Goal: Task Accomplishment & Management: Complete application form

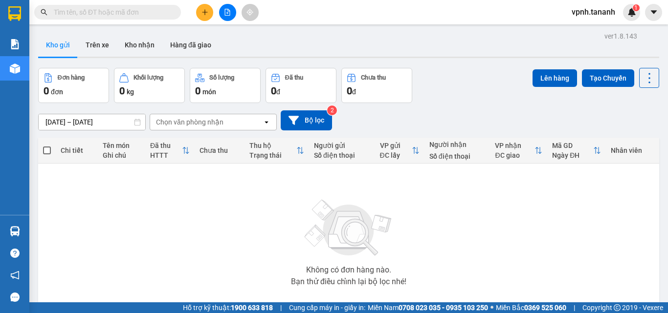
click at [206, 13] on icon "plus" at bounding box center [204, 12] width 7 height 7
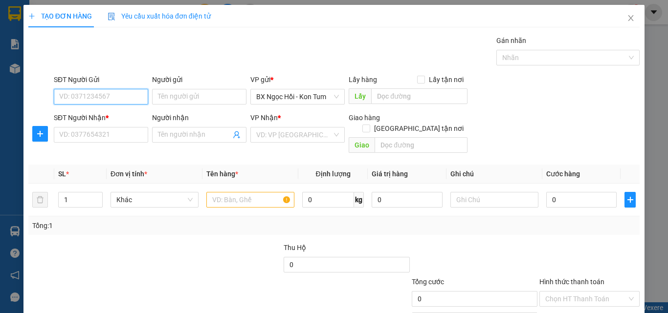
click at [88, 104] on input "SĐT Người Gửi" at bounding box center [101, 97] width 94 height 16
type input "0847002337"
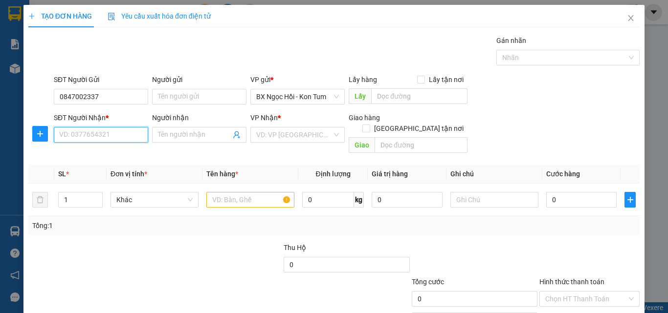
click at [104, 133] on input "SĐT Người Nhận *" at bounding box center [101, 135] width 94 height 16
type input "0975341696"
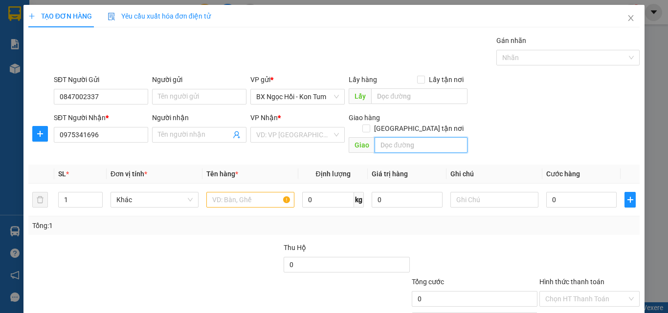
click at [396, 137] on input "text" at bounding box center [420, 145] width 93 height 16
click at [329, 128] on div "VD: VP [GEOGRAPHIC_DATA]" at bounding box center [297, 135] width 94 height 16
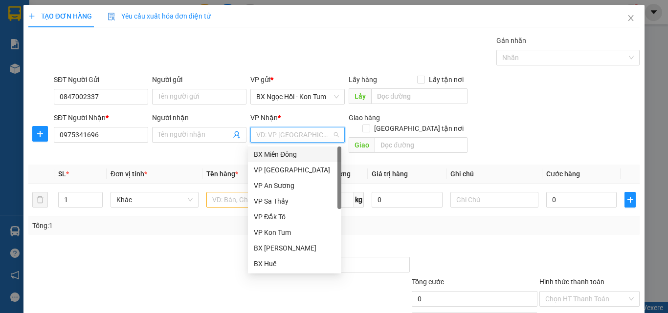
click at [314, 148] on div "BX Miền Đông" at bounding box center [294, 155] width 93 height 16
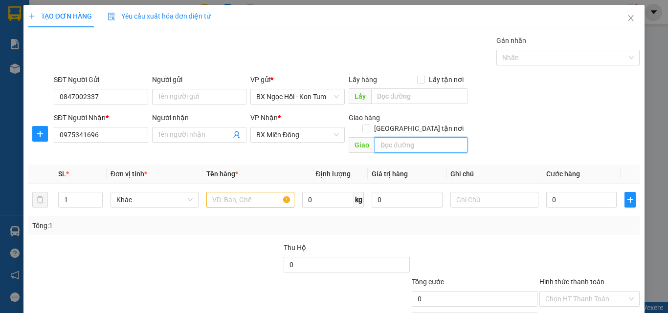
click at [382, 137] on input "text" at bounding box center [420, 145] width 93 height 16
type input "ĐT CHƠN THÀNH"
click at [234, 194] on input "text" at bounding box center [250, 200] width 88 height 16
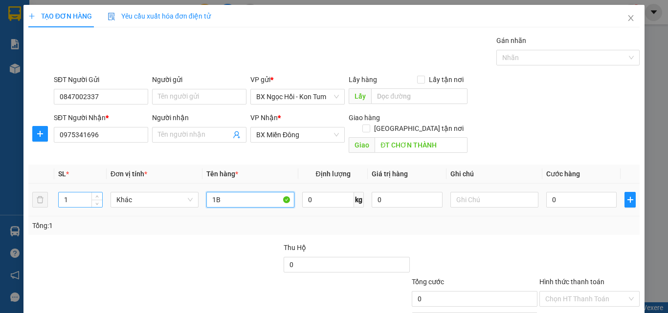
type input "1B"
click at [79, 193] on input "1" at bounding box center [80, 200] width 43 height 15
type input "1"
click at [232, 193] on input "1B" at bounding box center [250, 200] width 88 height 16
type input "1"
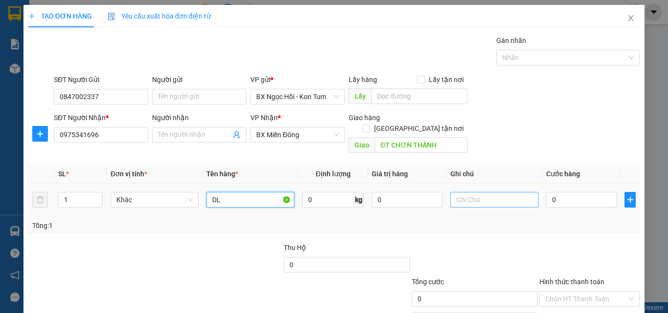
type input "DL"
click at [484, 192] on input "text" at bounding box center [494, 200] width 88 height 16
type input "1B"
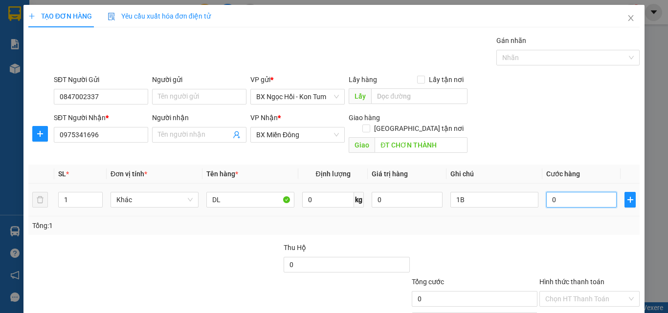
click at [555, 192] on input "0" at bounding box center [581, 200] width 70 height 16
type input "001"
type input "1"
type input "0.010"
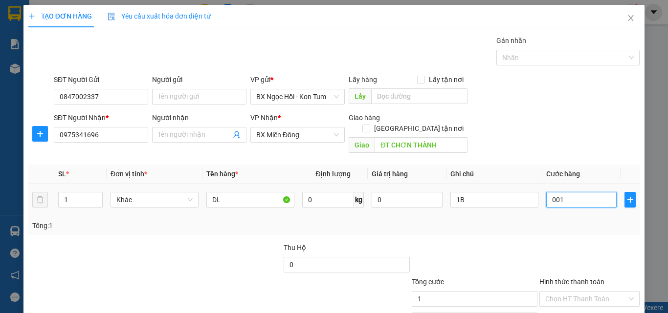
type input "10"
type input "00.100"
type input "100"
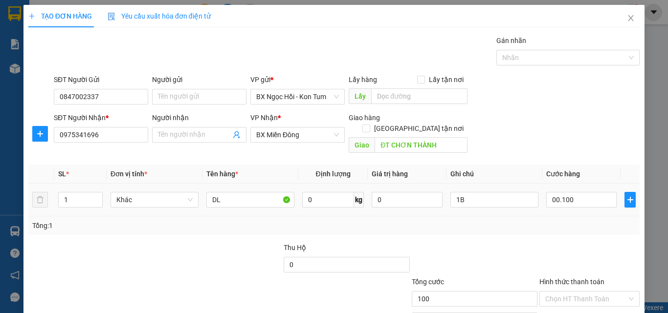
click at [518, 220] on div "Tổng: 1" at bounding box center [333, 225] width 603 height 11
type input "100.000"
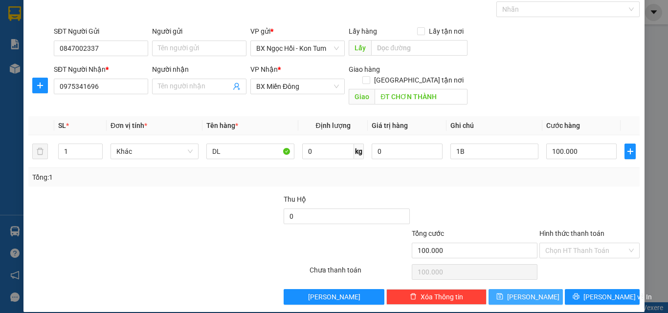
click at [522, 292] on span "[PERSON_NAME]" at bounding box center [533, 297] width 52 height 11
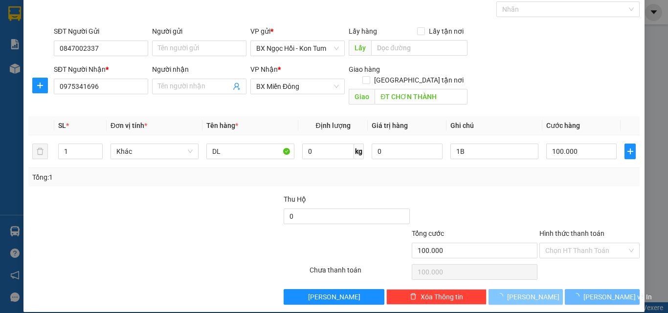
type input "0"
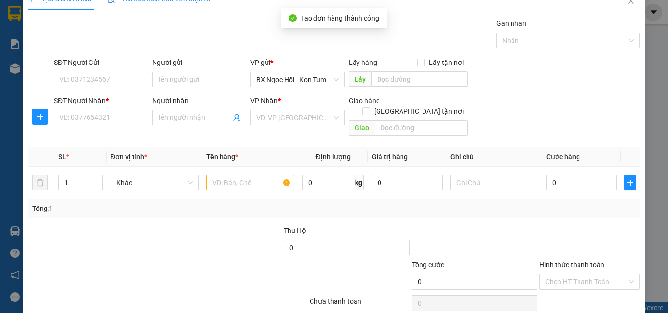
scroll to position [0, 0]
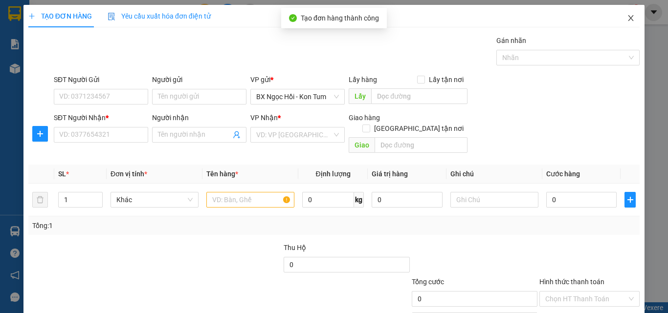
click at [624, 23] on span "Close" at bounding box center [630, 18] width 27 height 27
